Goal: Navigation & Orientation: Find specific page/section

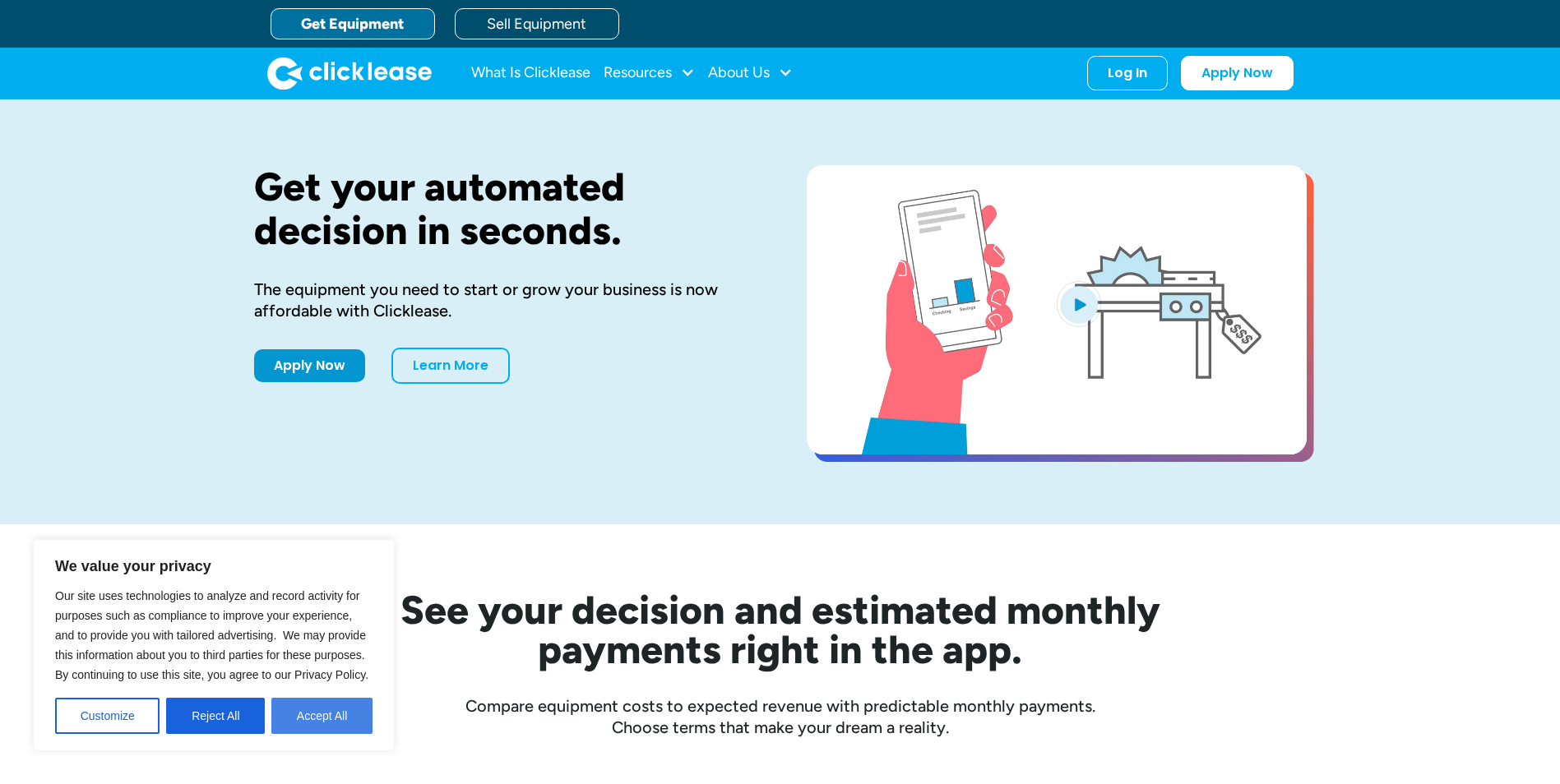
click at [314, 720] on button "Accept All" at bounding box center [322, 716] width 101 height 36
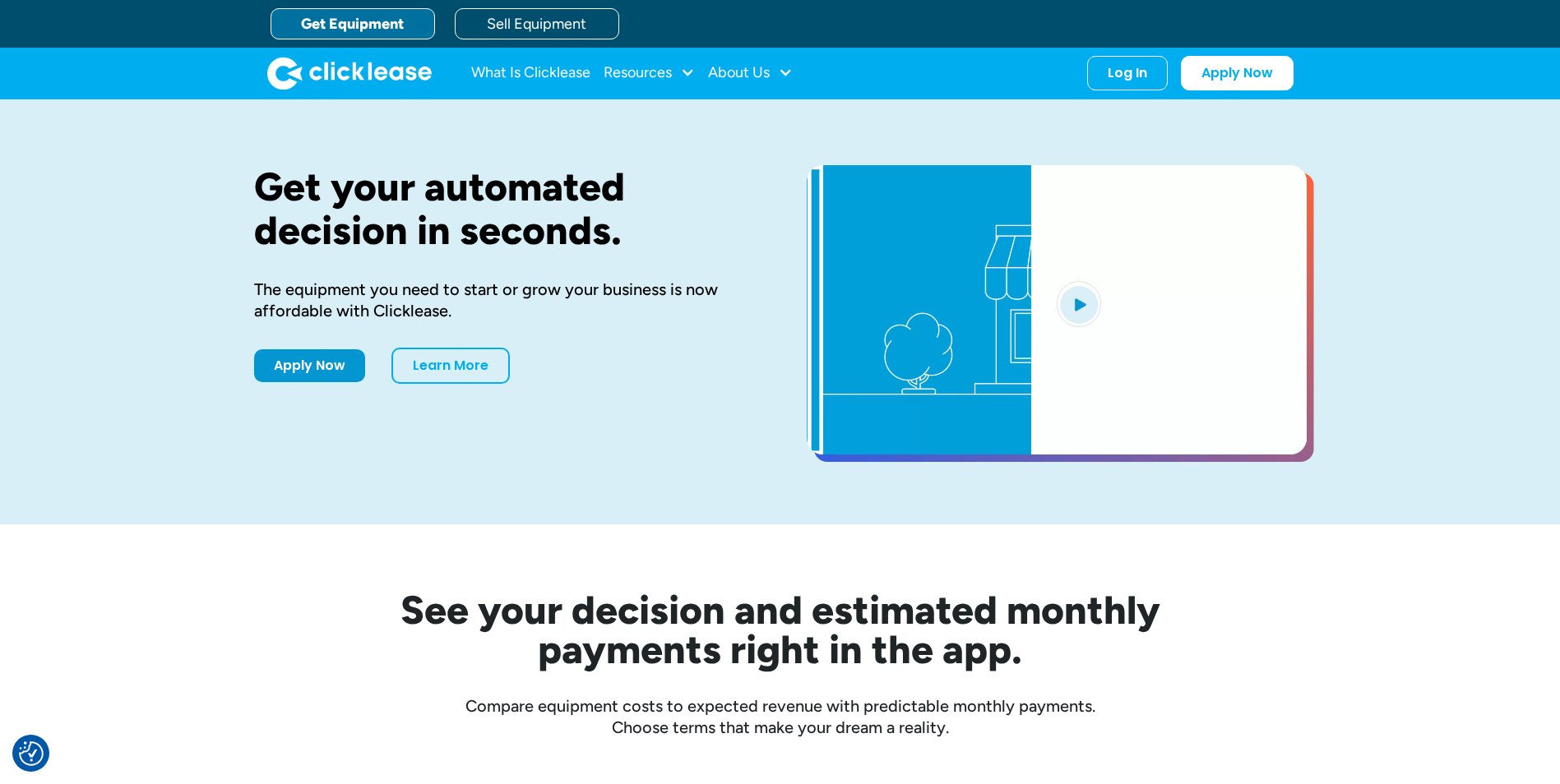
click at [331, 29] on link "Get Equipment" at bounding box center [352, 24] width 164 height 32
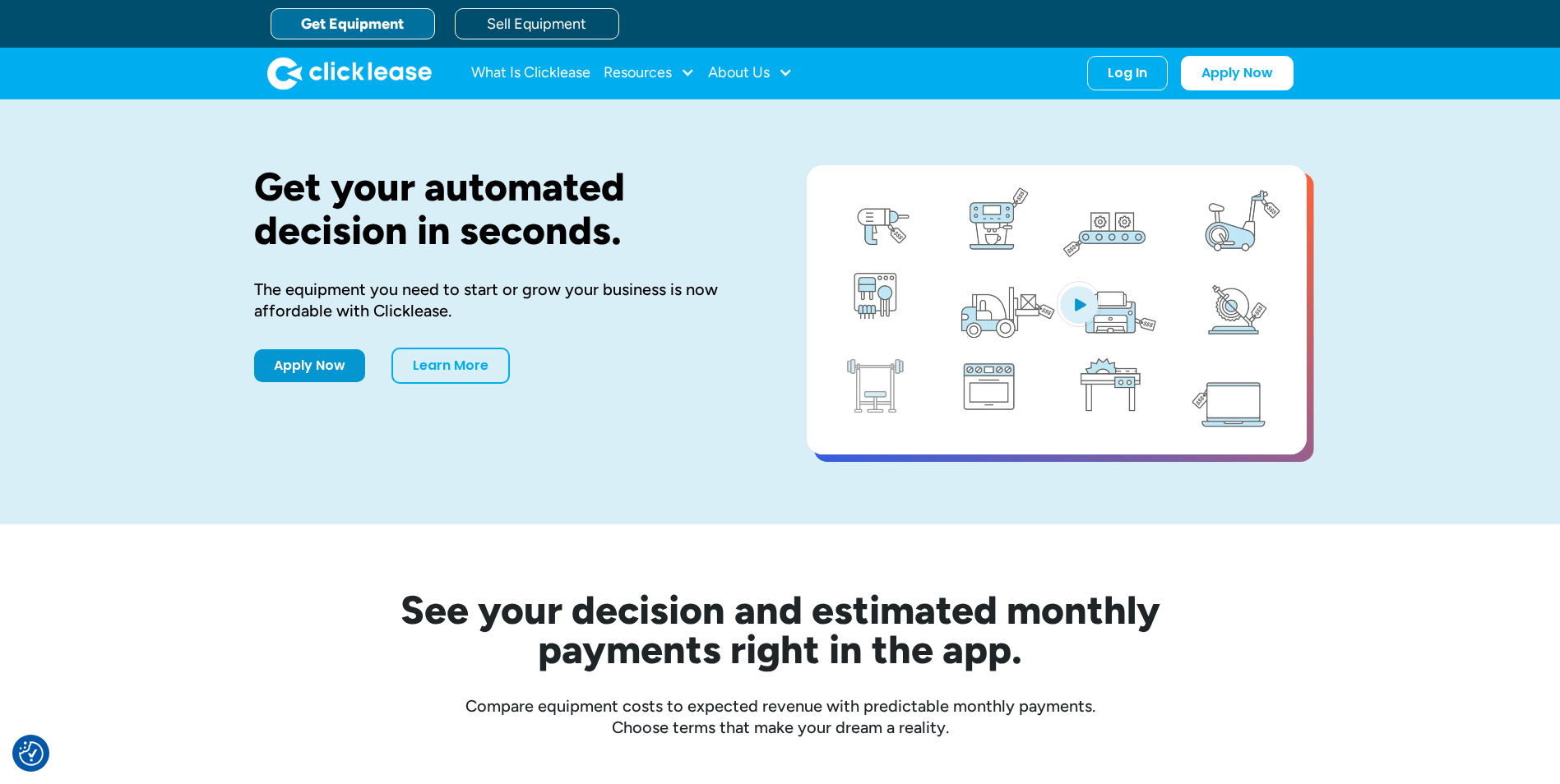
click at [301, 27] on link "Get Equipment" at bounding box center [352, 24] width 164 height 32
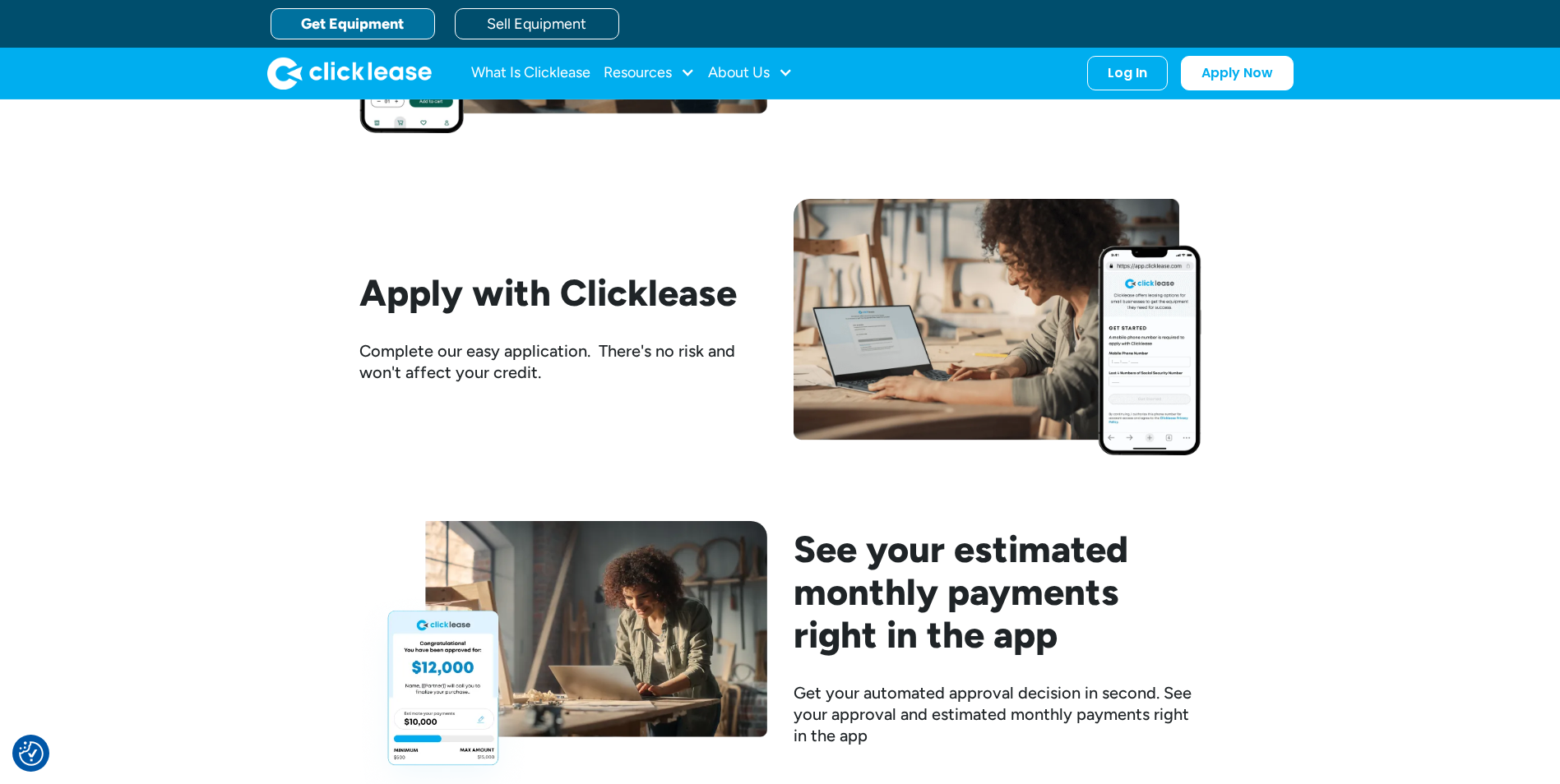
scroll to position [1644, 0]
